Goal: Find specific page/section: Find specific page/section

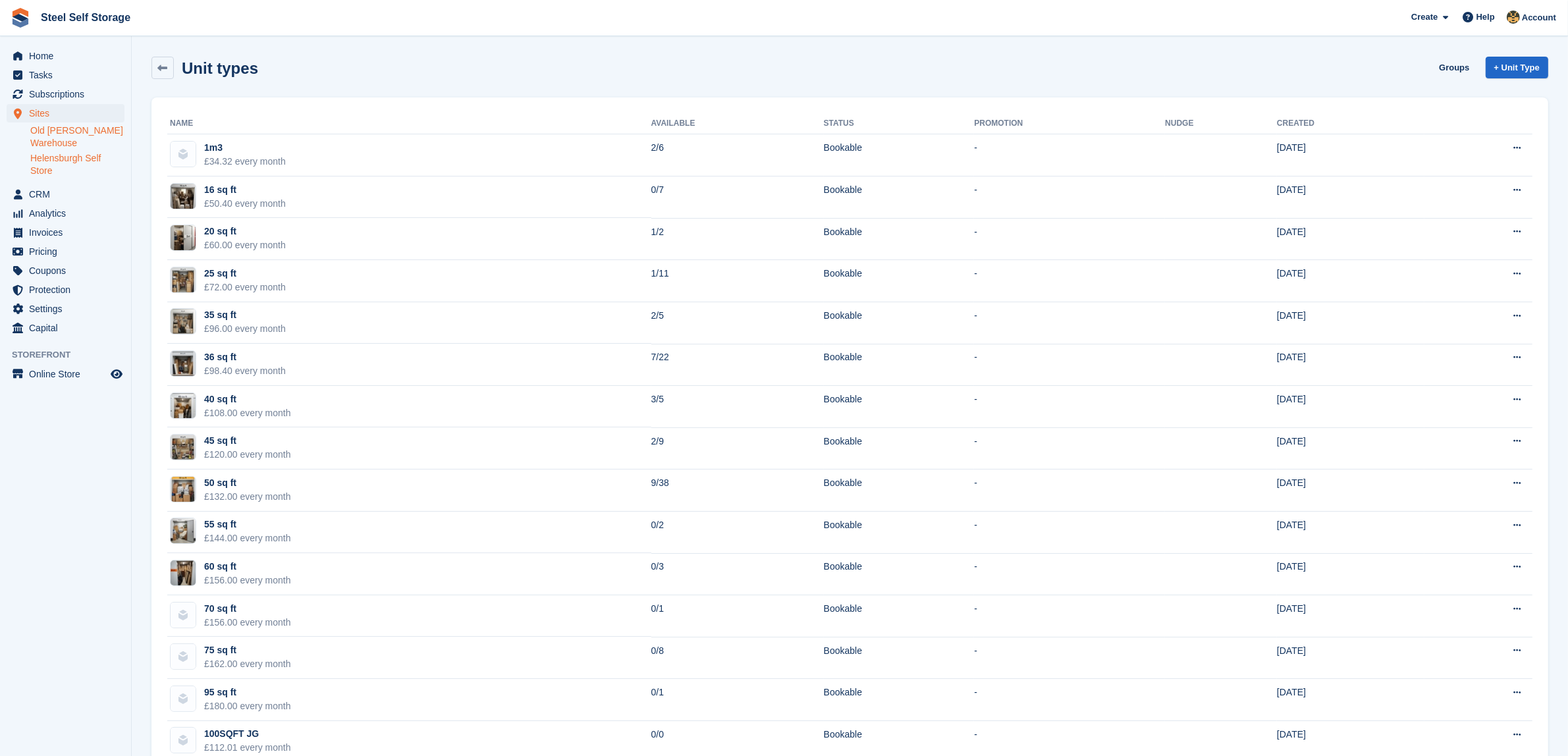
click at [63, 146] on link "Old [PERSON_NAME] Warehouse" at bounding box center [77, 137] width 94 height 25
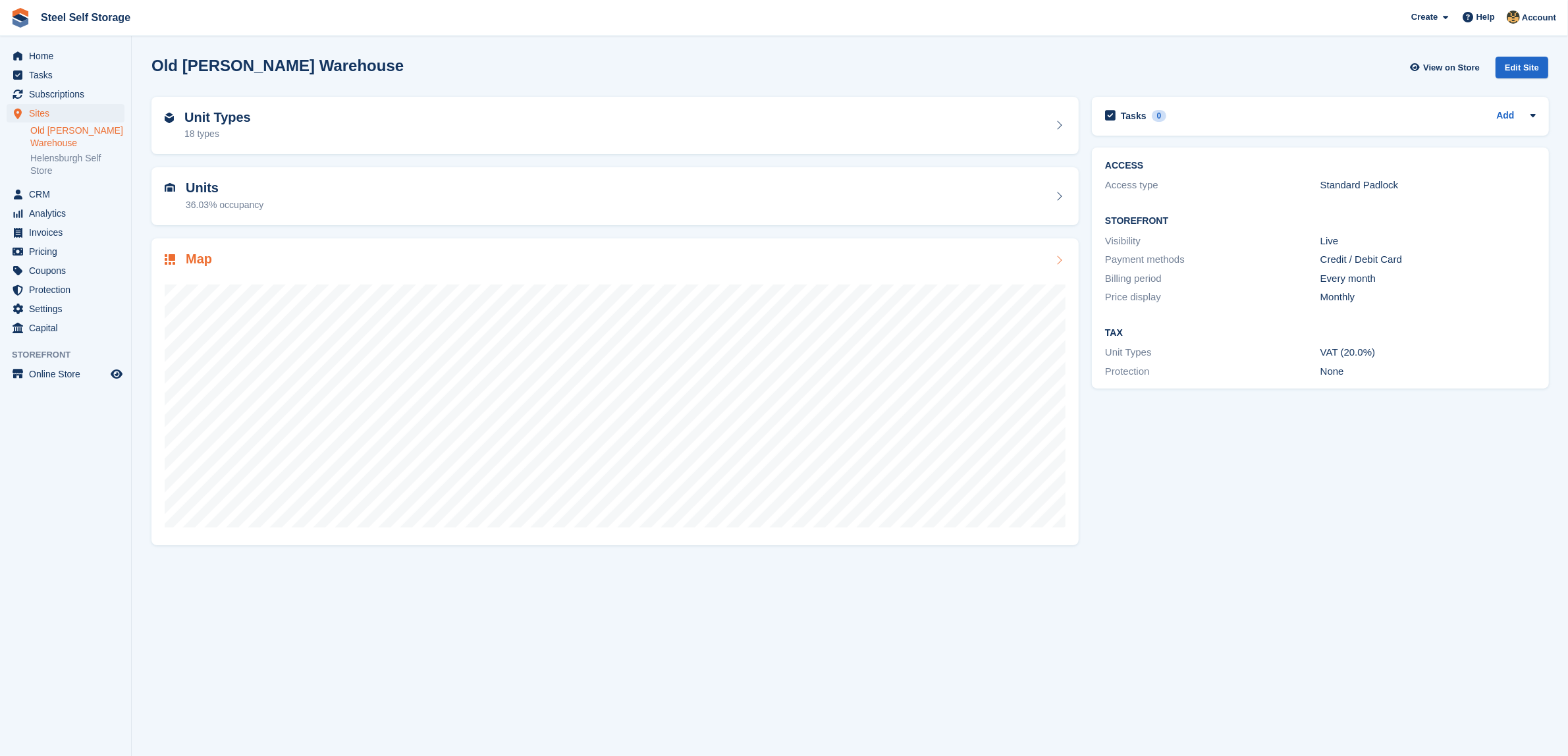
click at [314, 245] on div "Map" at bounding box center [615, 391] width 927 height 307
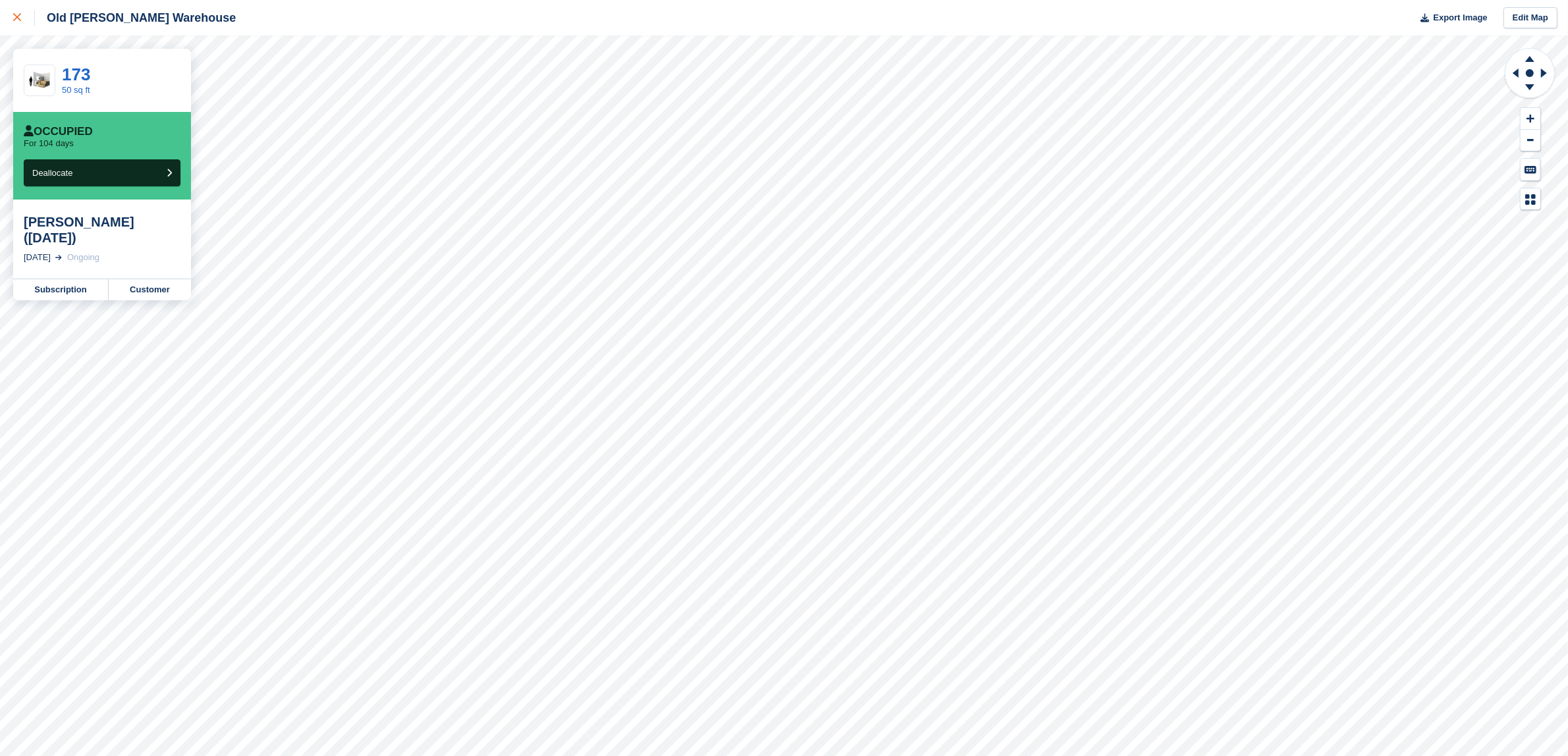
click at [12, 21] on link at bounding box center [17, 17] width 35 height 35
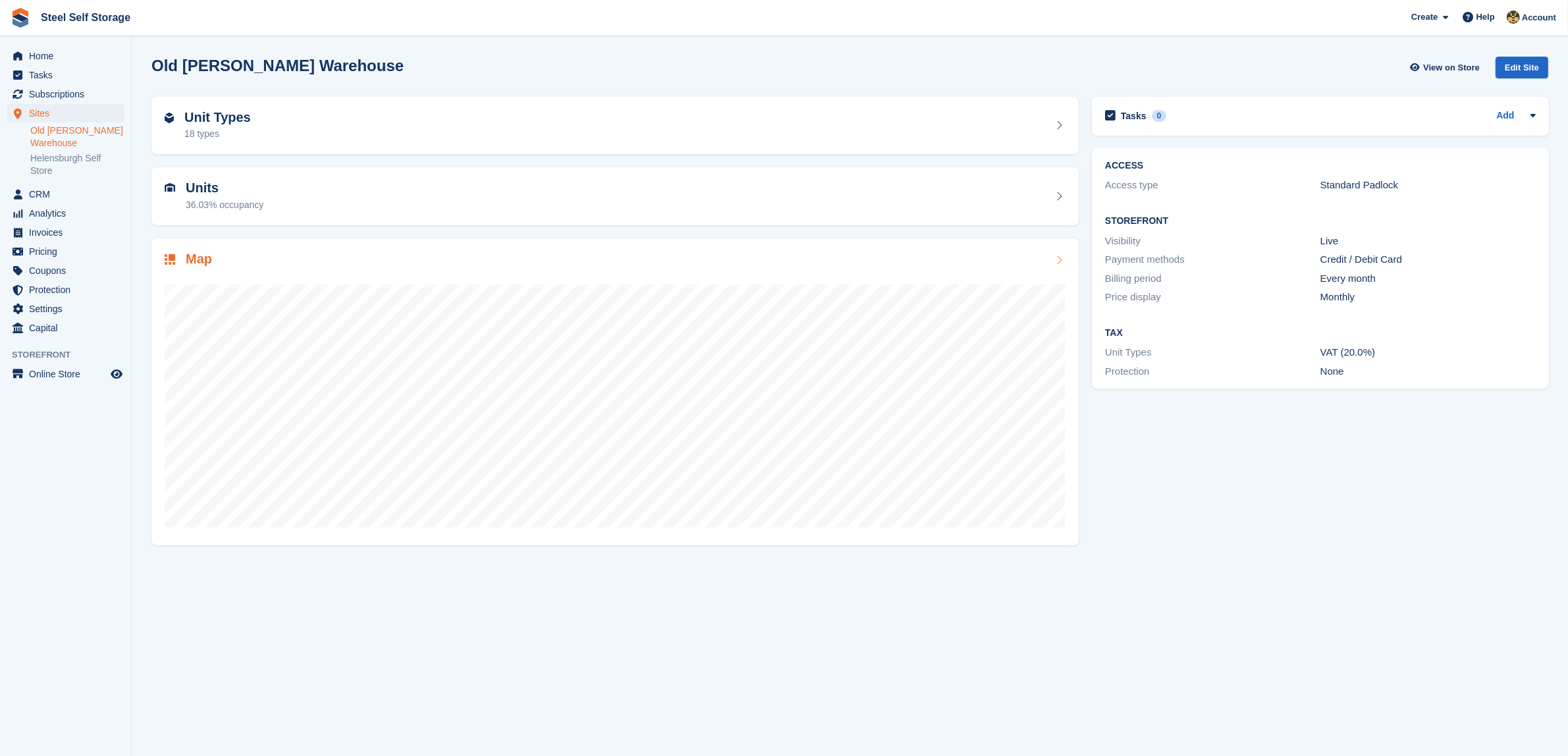
click at [356, 255] on div "Map" at bounding box center [615, 260] width 901 height 18
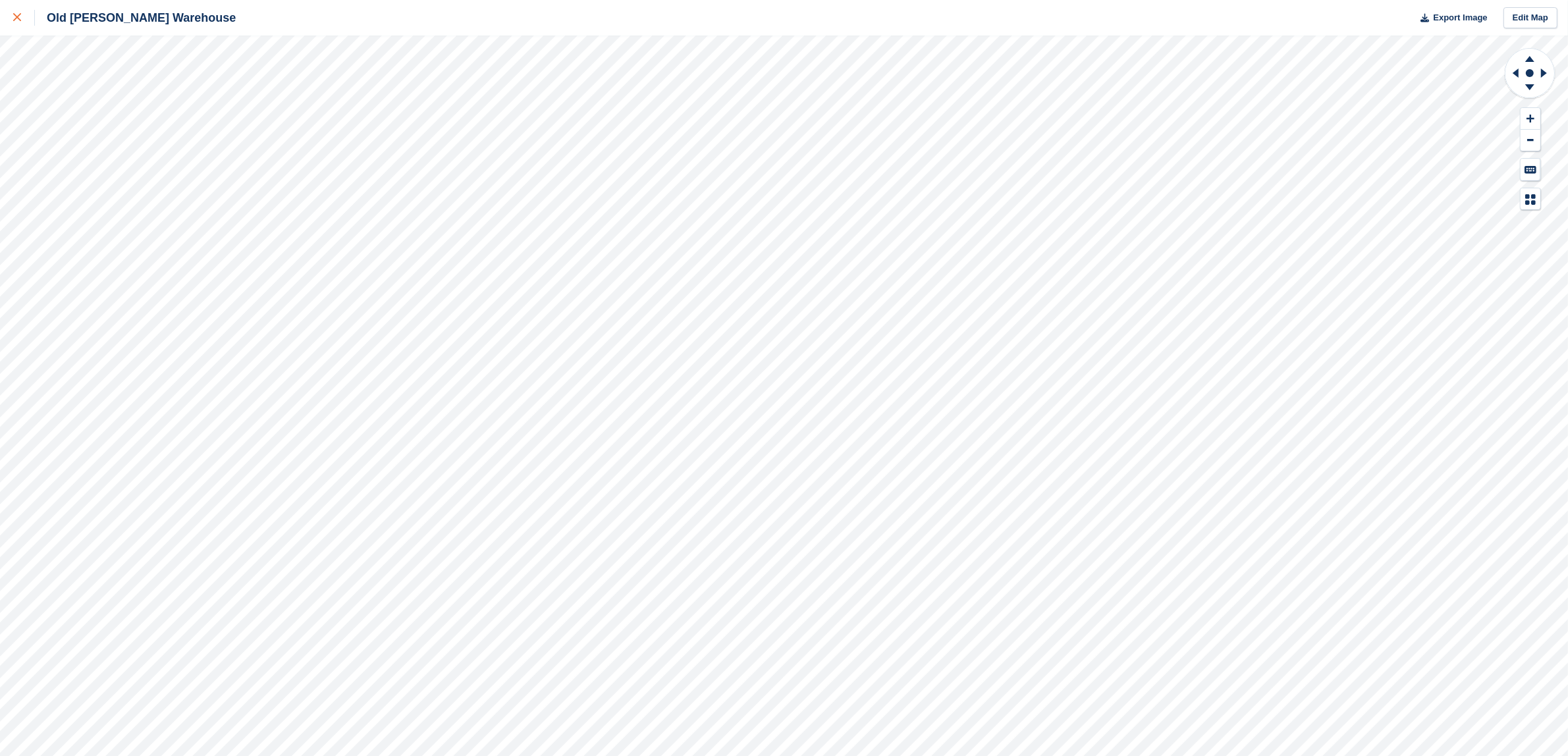
click at [8, 13] on link at bounding box center [17, 17] width 35 height 35
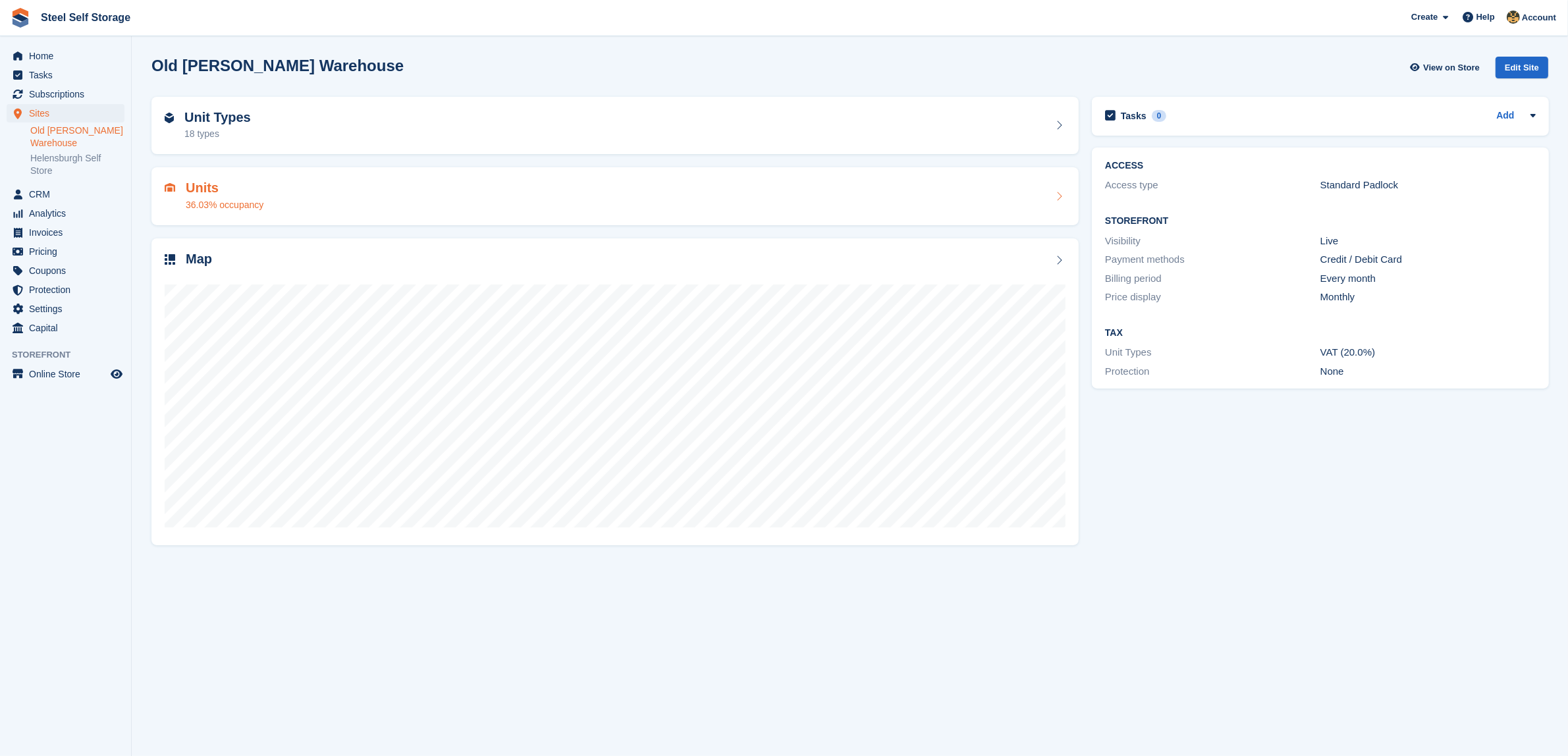
click at [285, 208] on div "Units 36.03% occupancy" at bounding box center [615, 196] width 901 height 31
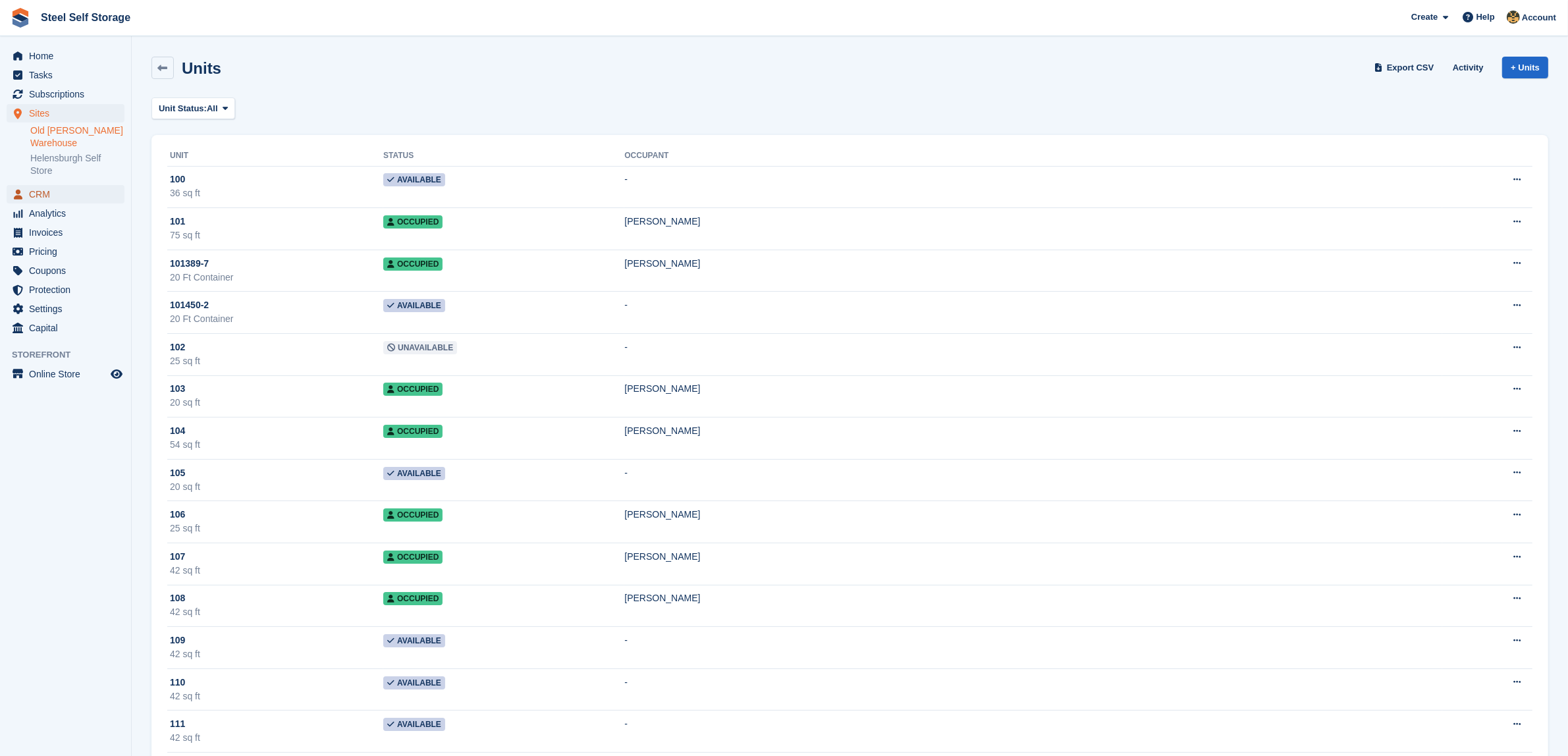
click at [65, 202] on span "CRM" at bounding box center [69, 194] width 79 height 19
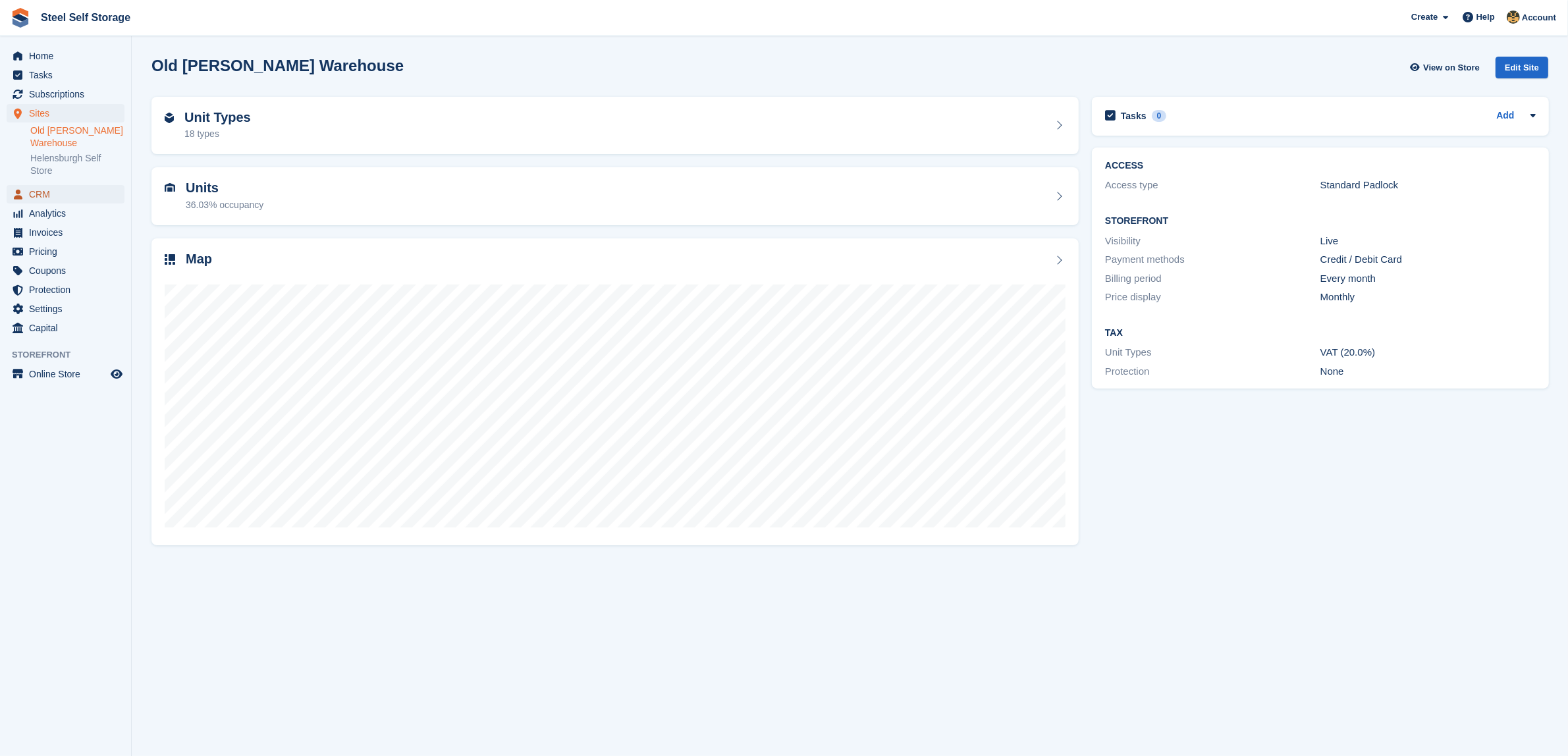
click at [50, 202] on span "CRM" at bounding box center [69, 194] width 79 height 19
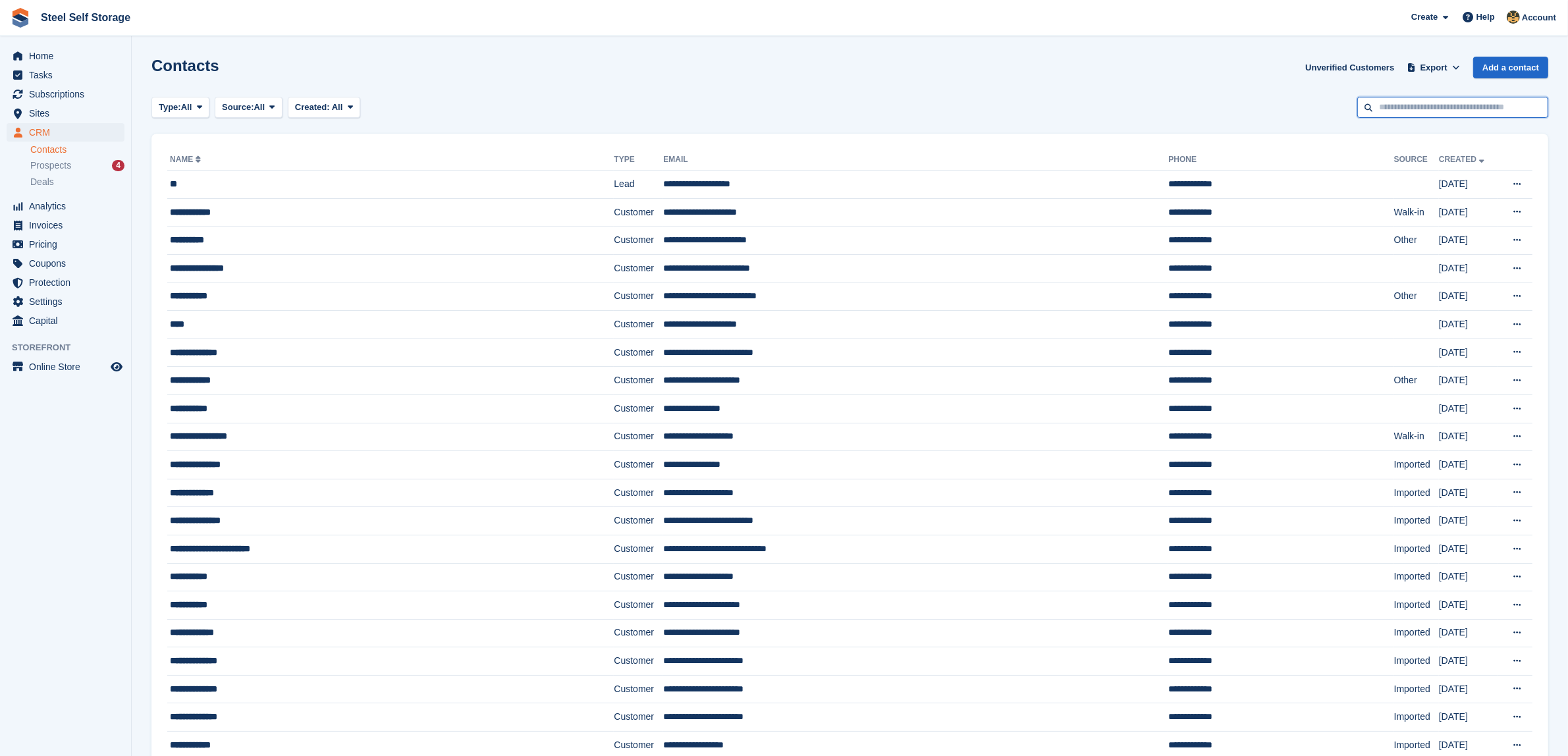
click at [1408, 97] on input "text" at bounding box center [1453, 107] width 191 height 22
type input "*****"
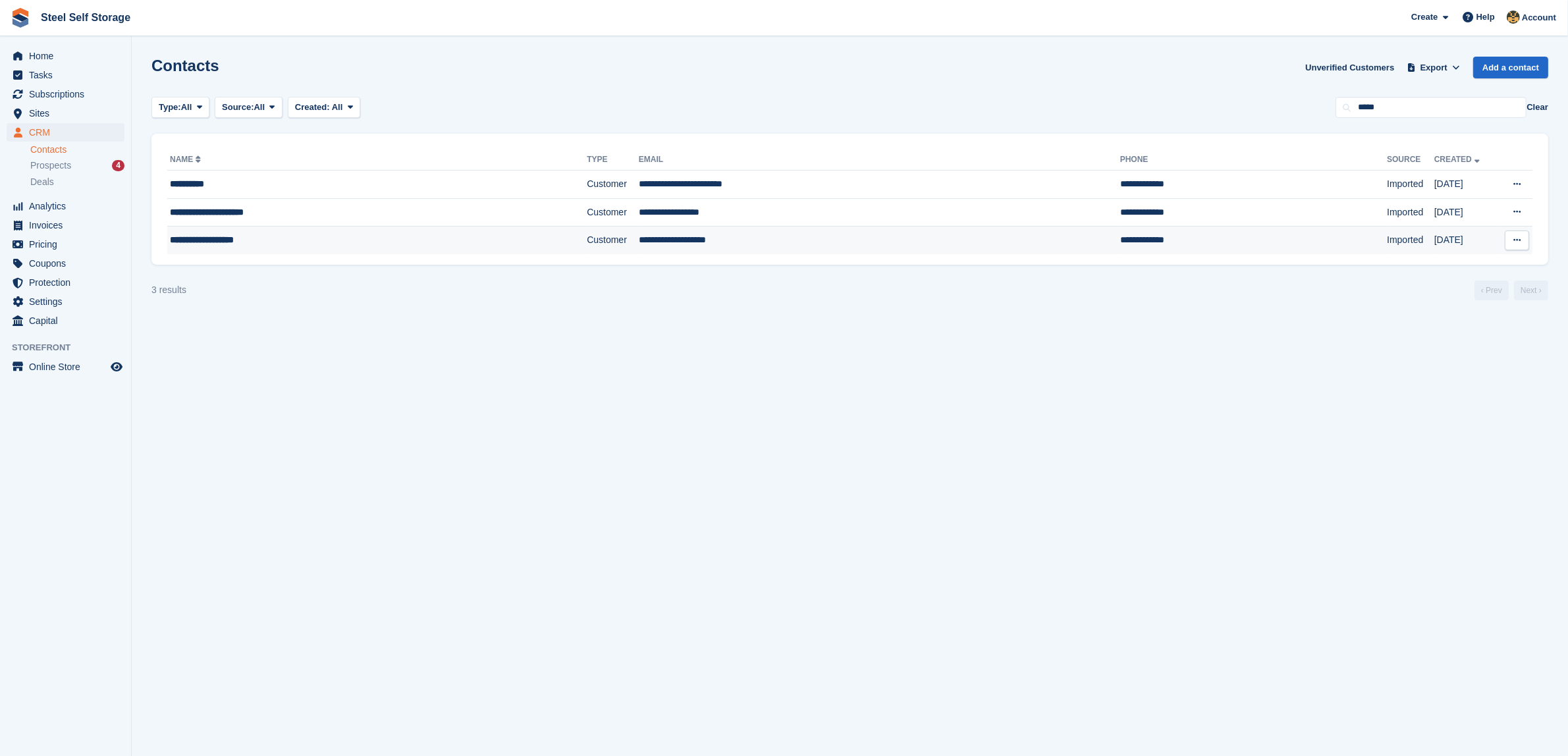
click at [969, 238] on td "**********" at bounding box center [879, 240] width 481 height 28
